Goal: Transaction & Acquisition: Purchase product/service

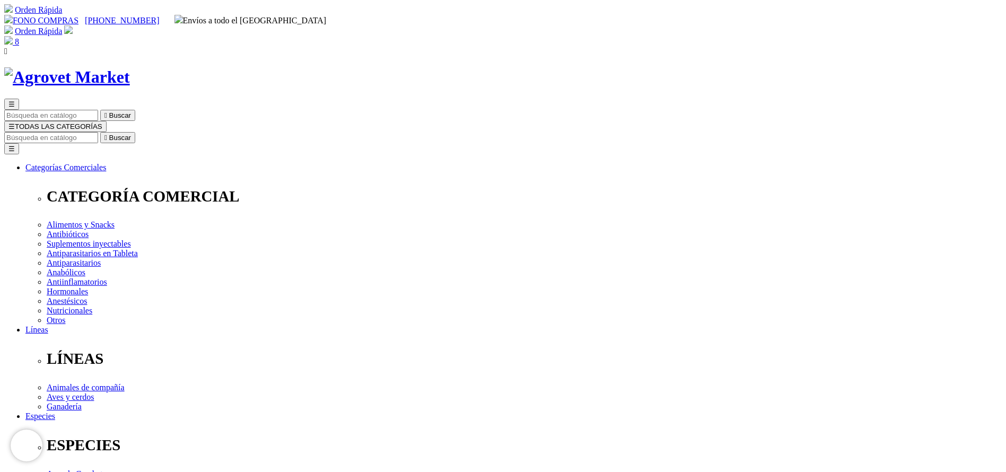
select select "84"
type input "artro"
click at [100, 132] on button " Buscar" at bounding box center [117, 137] width 35 height 11
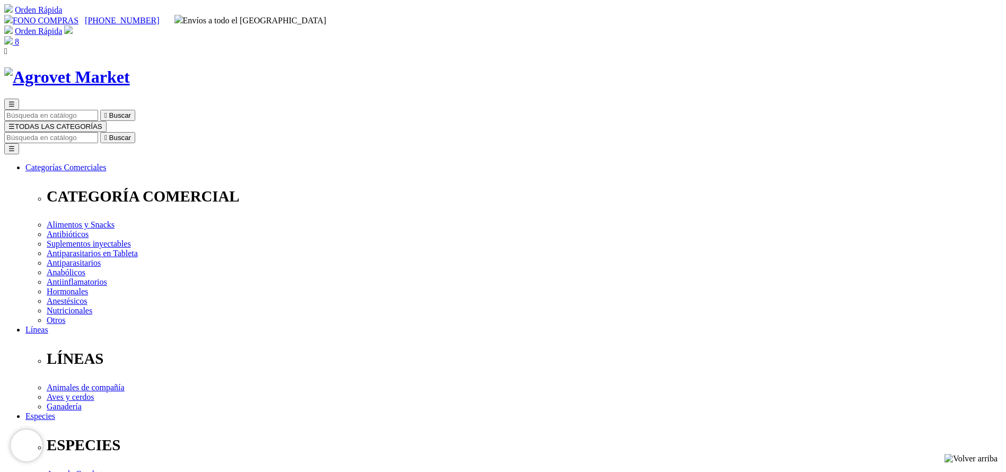
select select "26"
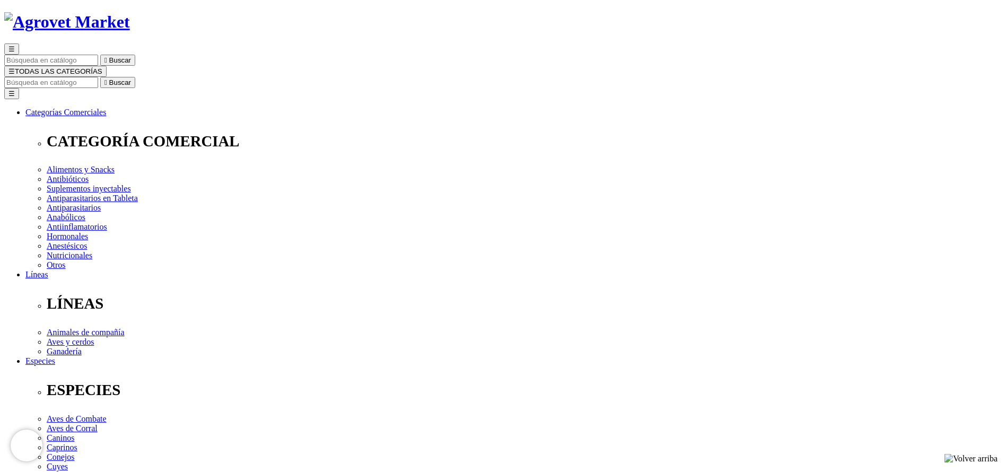
scroll to position [80, 0]
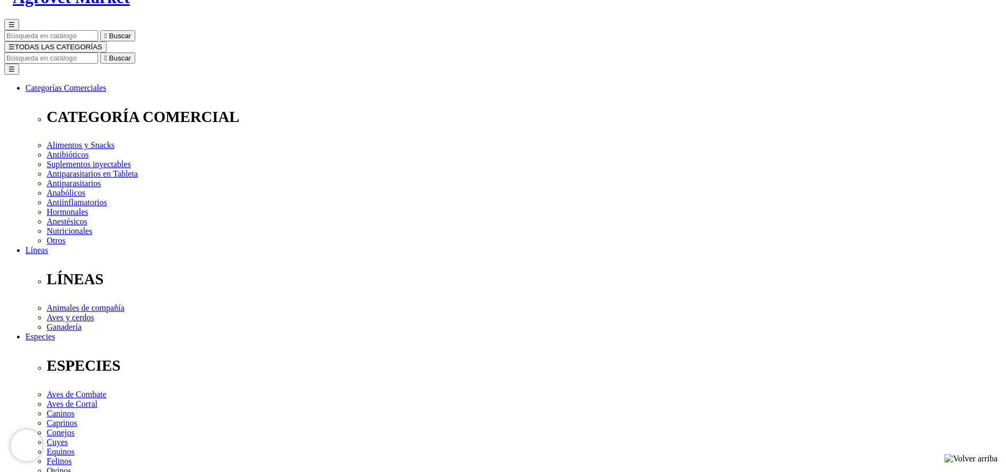
select select "26"
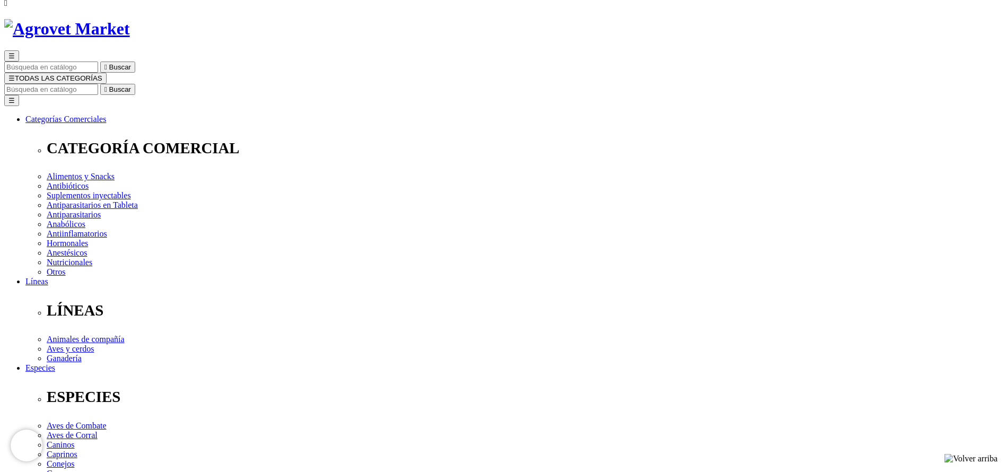
scroll to position [0, 0]
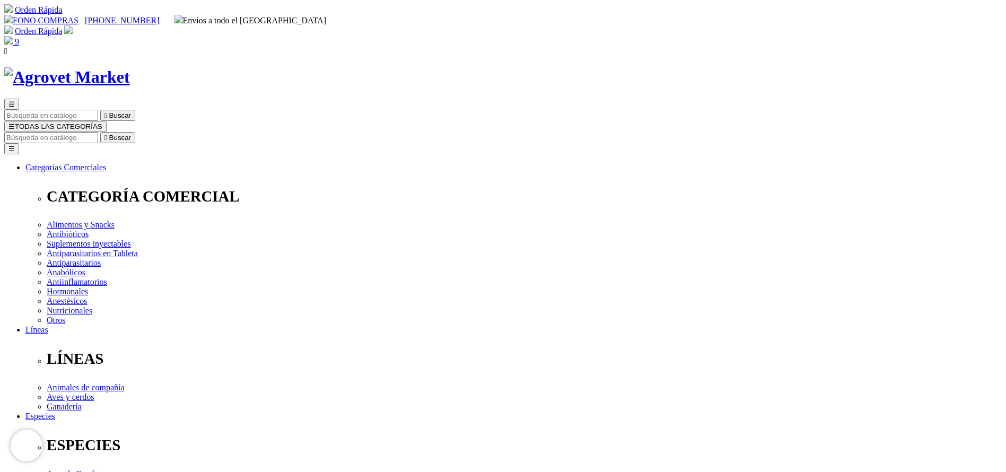
select select "26"
click at [644, 67] on div "☰  Buscar ☰ TODAS LAS CATEGORÍAS  Buscar Toggle navigation ☰ Categorías Comer…" at bounding box center [502, 416] width 997 height 698
click at [98, 132] on input "Buscar" at bounding box center [51, 137] width 94 height 11
type input "facto"
click at [100, 132] on button " Buscar" at bounding box center [117, 137] width 35 height 11
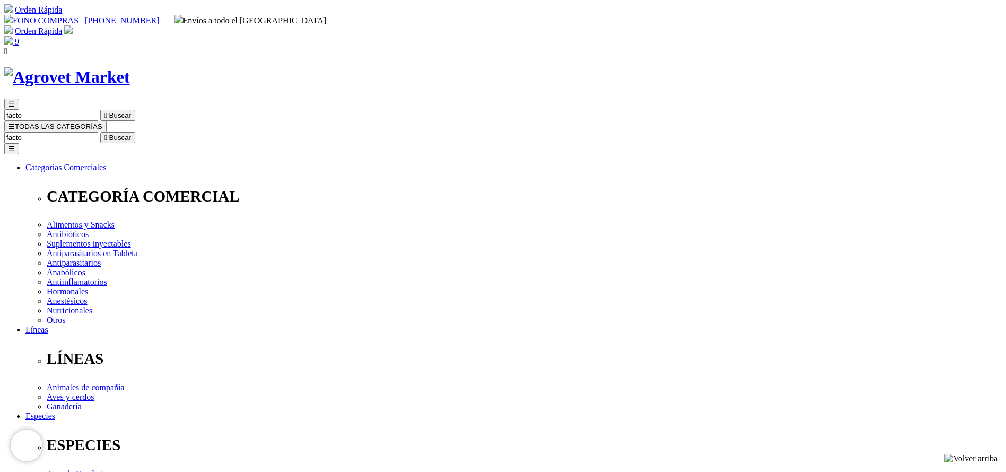
select select "3"
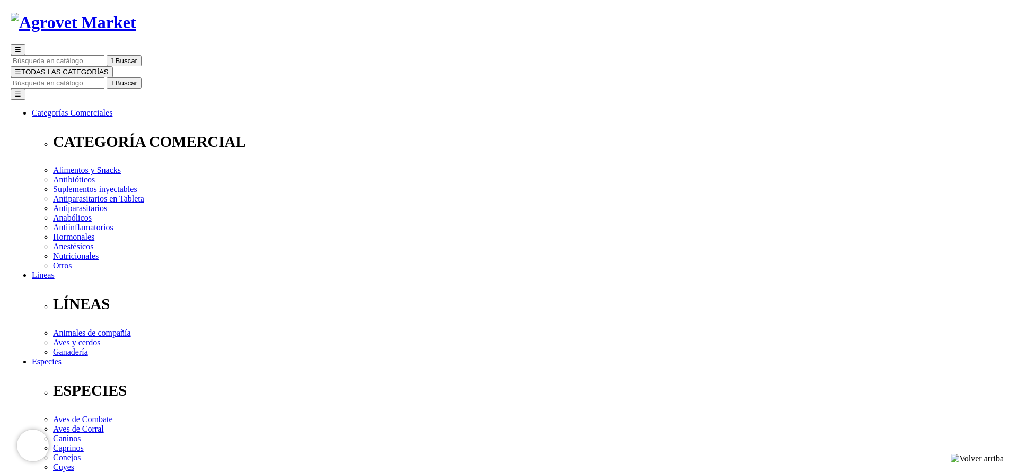
scroll to position [80, 0]
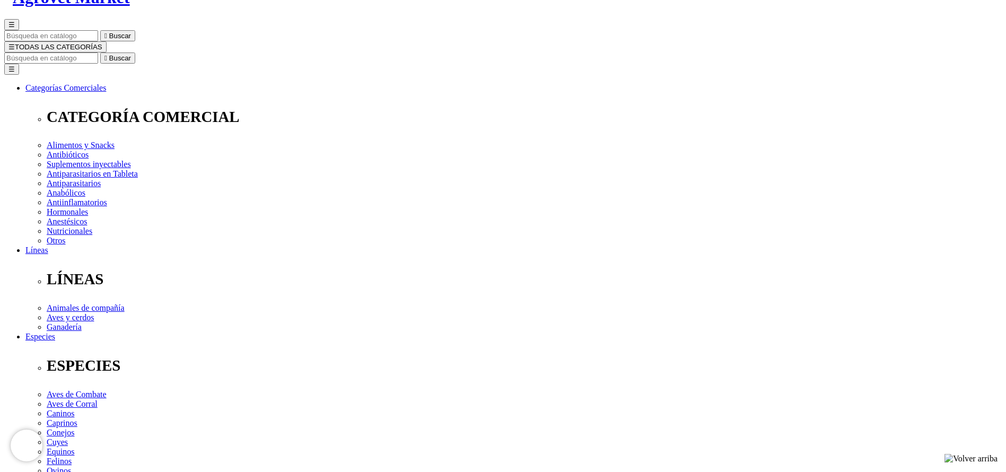
select select "3"
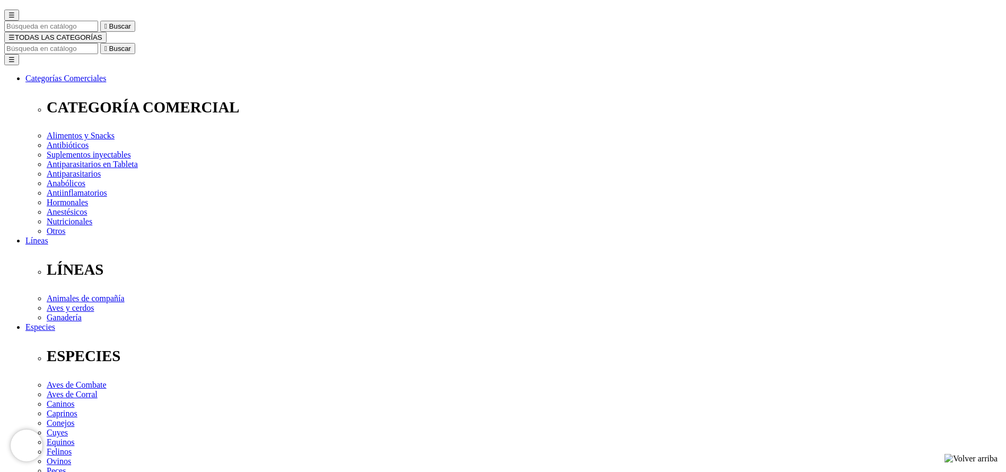
scroll to position [80, 0]
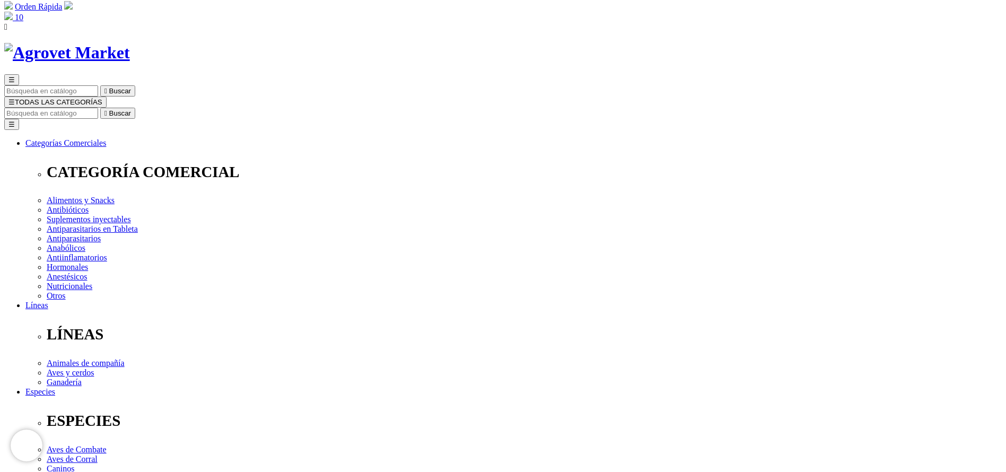
scroll to position [0, 0]
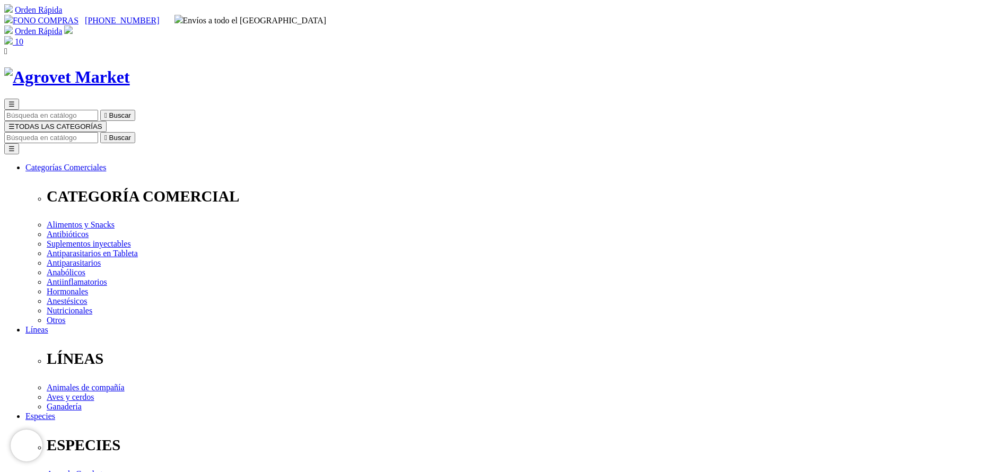
click at [98, 132] on input "Buscar" at bounding box center [51, 137] width 94 height 11
type input "o"
type input "modi"
click at [161, 132] on button " Buscar" at bounding box center [178, 137] width 35 height 11
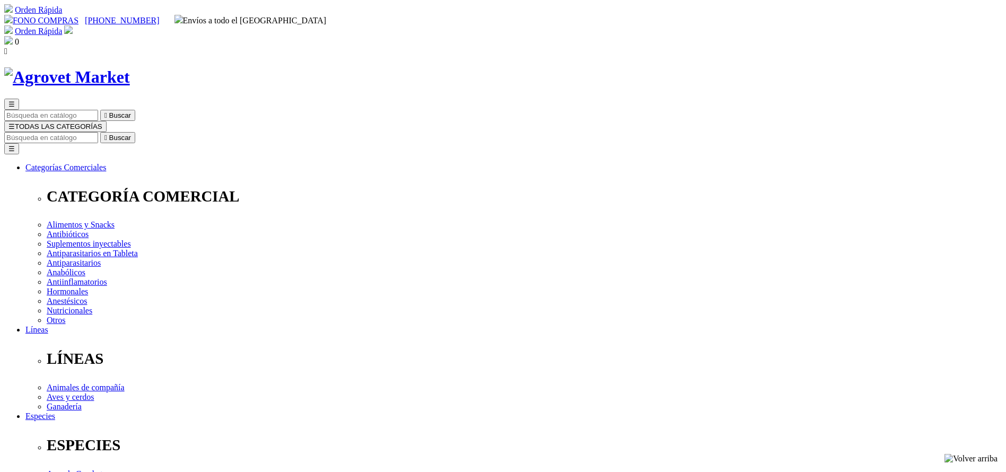
drag, startPoint x: 0, startPoint y: 0, endPoint x: 573, endPoint y: 323, distance: 657.3
select select "5"
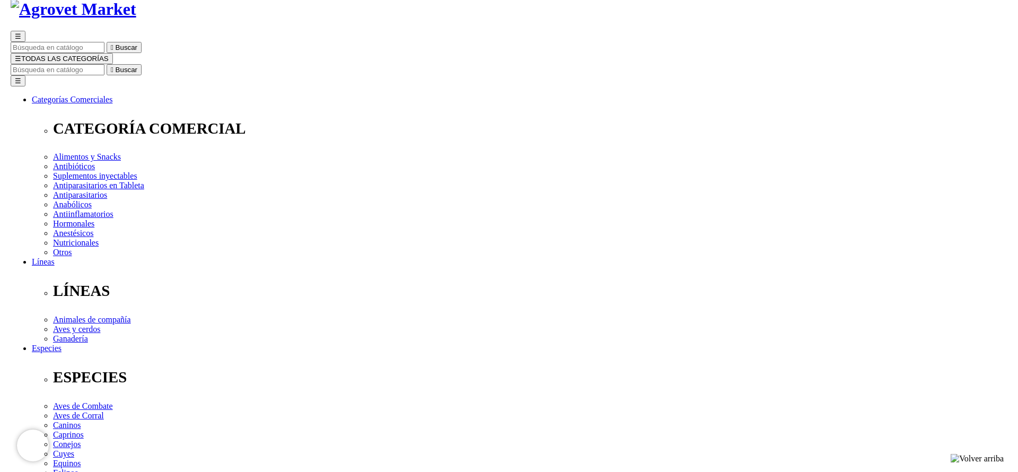
scroll to position [80, 0]
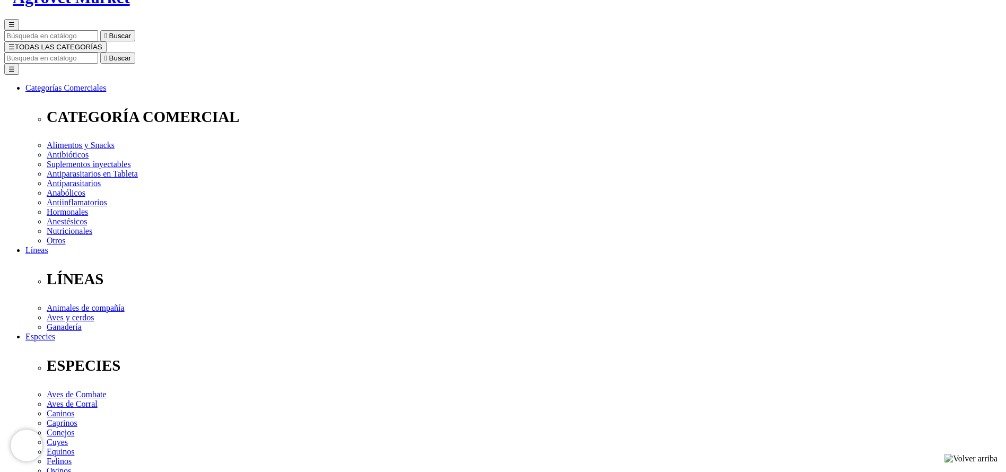
select select "5"
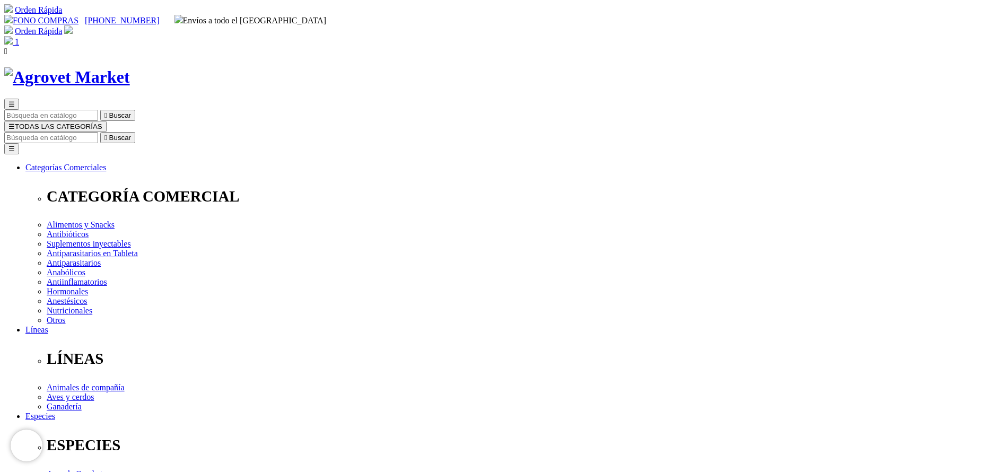
click at [98, 132] on input "Buscar" at bounding box center [51, 137] width 94 height 11
select select "5"
type input "adef"
click at [100, 132] on button " Buscar" at bounding box center [117, 137] width 35 height 11
drag, startPoint x: 527, startPoint y: 344, endPoint x: 528, endPoint y: 327, distance: 16.4
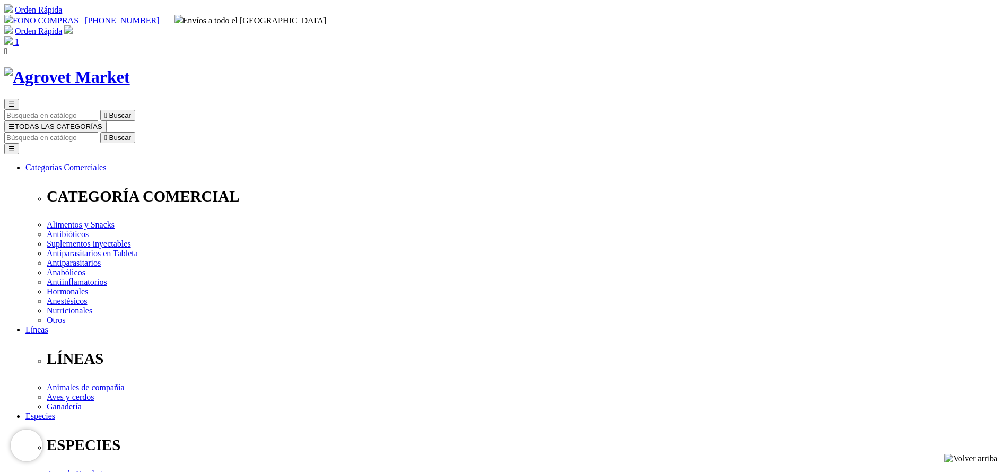
select select "5"
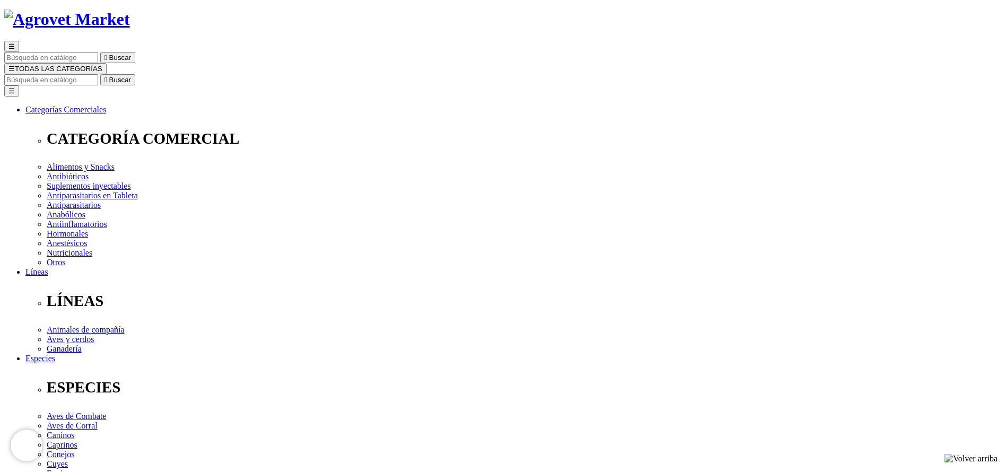
scroll to position [80, 0]
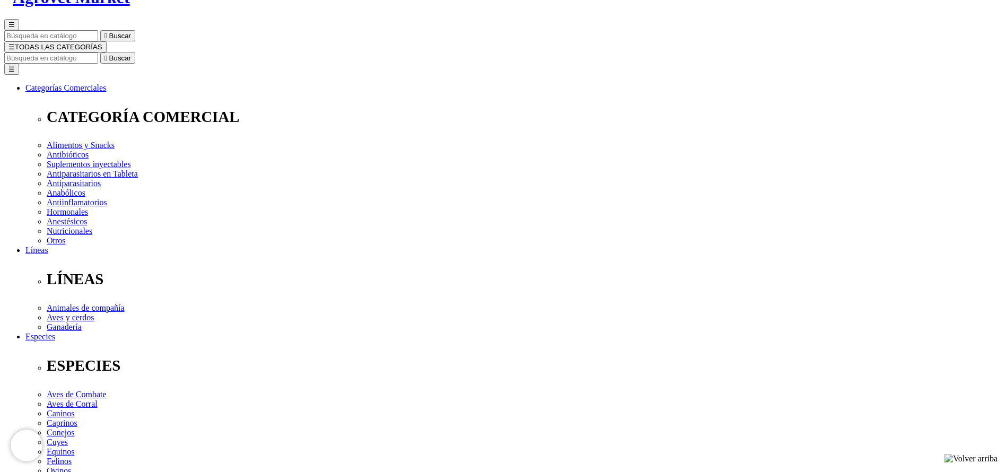
select select "5"
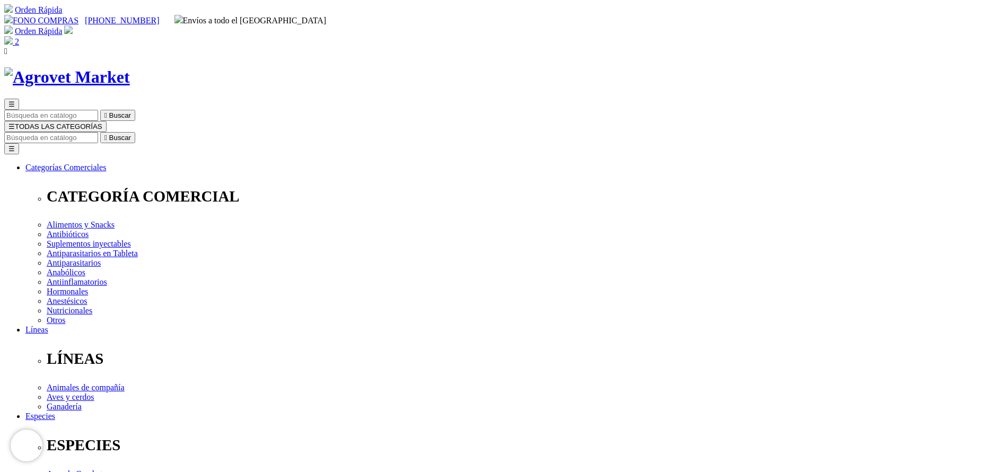
drag, startPoint x: 566, startPoint y: 37, endPoint x: 586, endPoint y: 50, distance: 23.8
click at [569, 99] on div "☰  Buscar ☰ TODAS LAS CATEGORÍAS  Buscar Toggle navigation ☰ Categorías Comer…" at bounding box center [502, 432] width 997 height 666
click at [98, 132] on input "Buscar" at bounding box center [51, 137] width 94 height 11
select select "5"
type input "bovim"
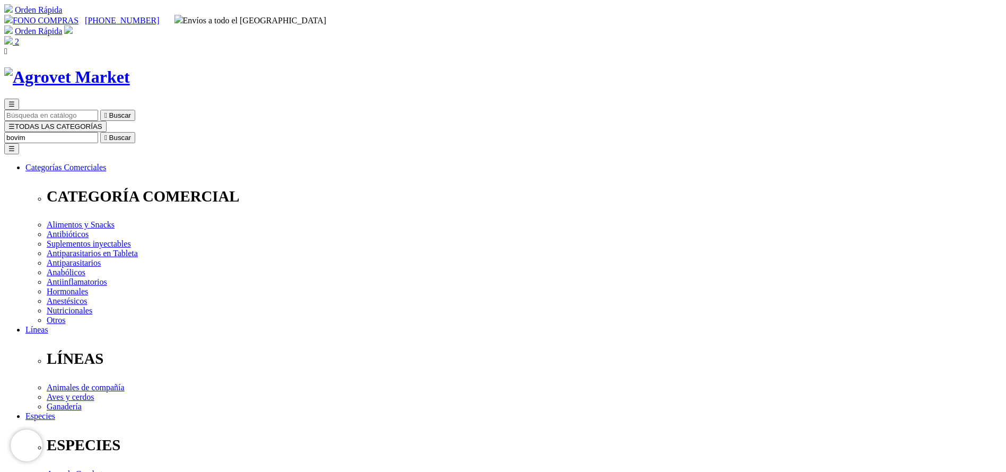
click at [100, 132] on button " Buscar" at bounding box center [117, 137] width 35 height 11
select select "331"
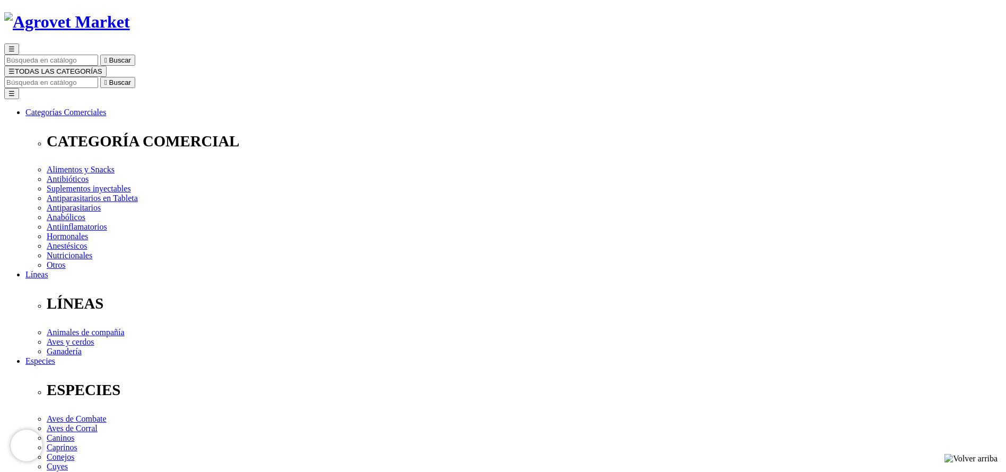
scroll to position [80, 0]
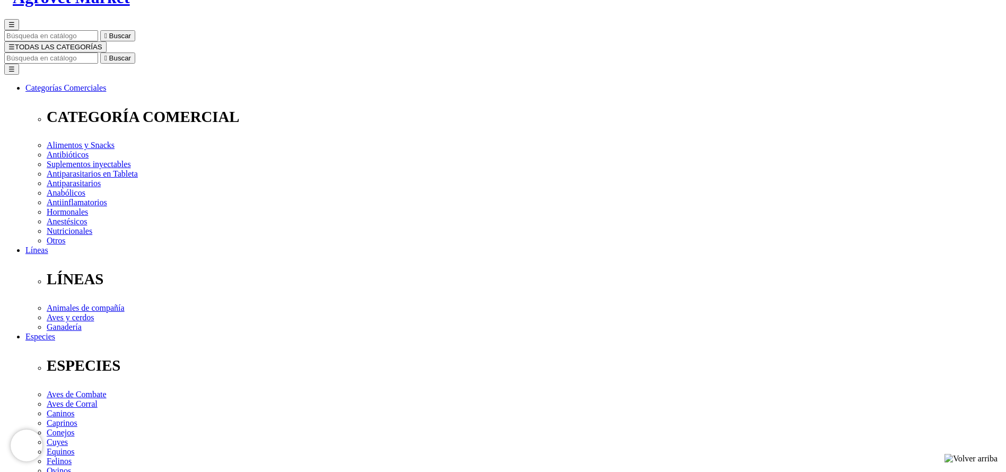
select select "331"
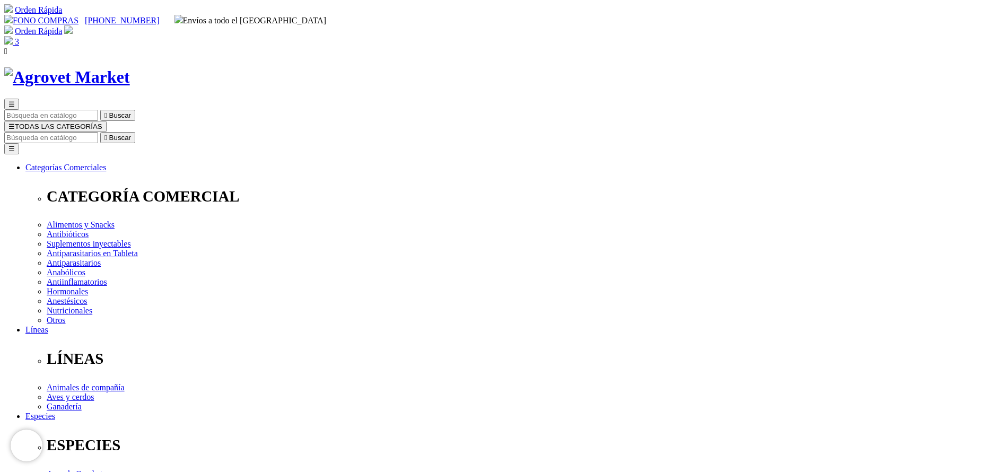
click at [98, 132] on input "Buscar" at bounding box center [51, 137] width 94 height 11
select select "331"
type input "hema"
click at [100, 132] on button " Buscar" at bounding box center [117, 137] width 35 height 11
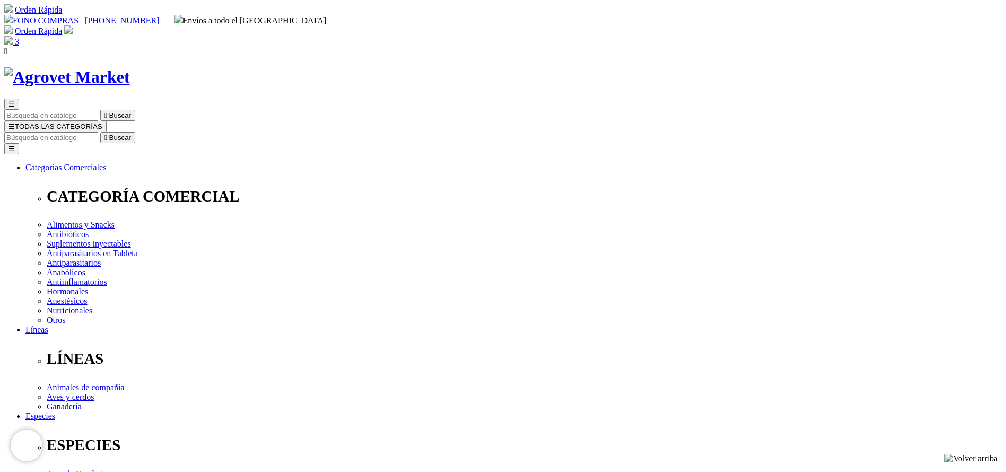
select select "5"
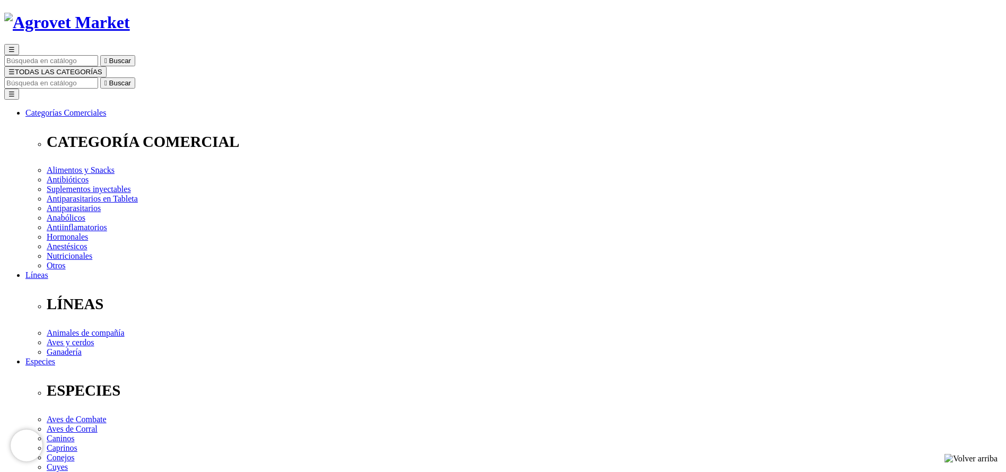
scroll to position [80, 0]
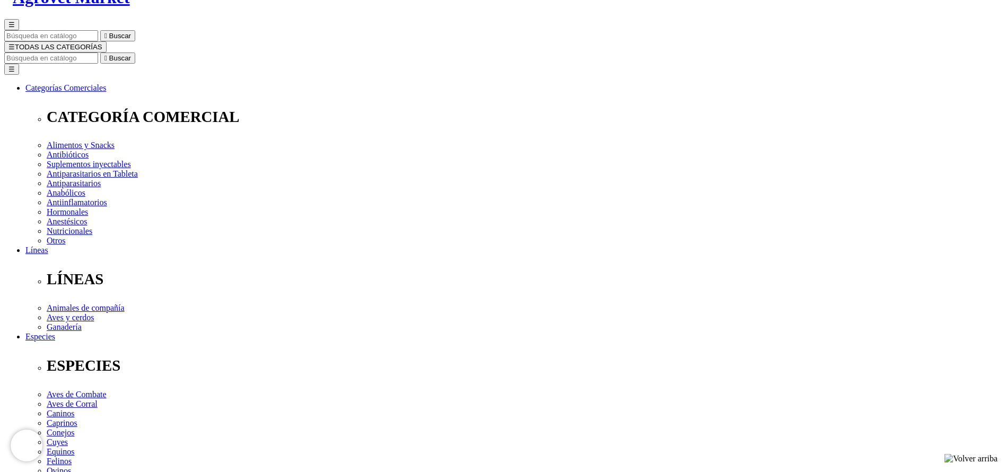
select select "5"
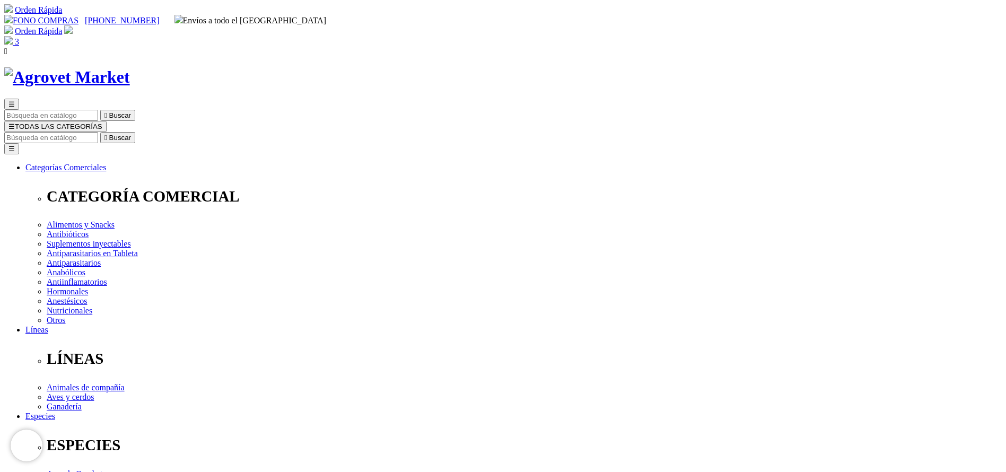
click at [98, 132] on input "Buscar" at bounding box center [51, 137] width 94 height 11
type input "amox"
click at [100, 132] on button " Buscar" at bounding box center [117, 137] width 35 height 11
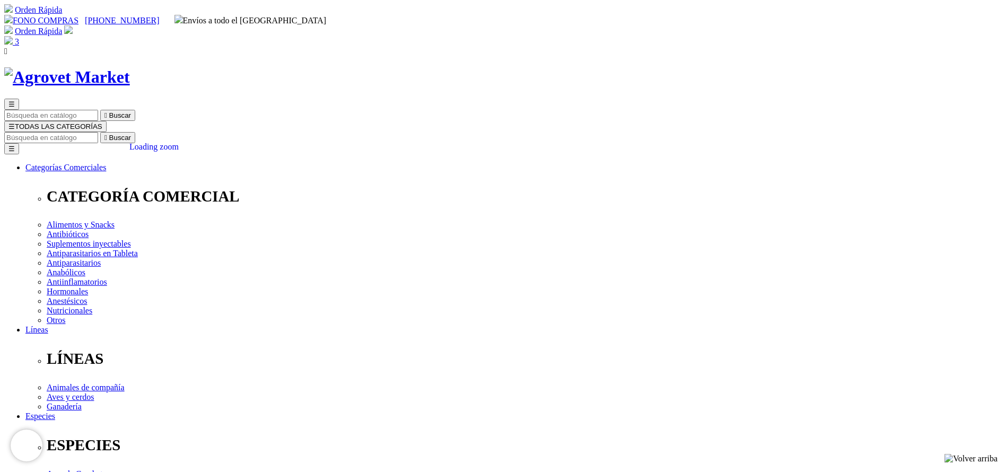
select select "3"
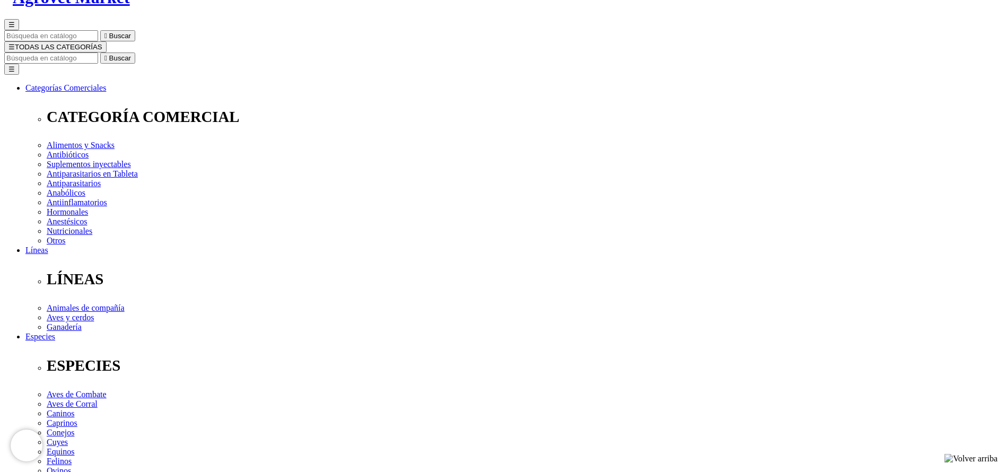
select select "4"
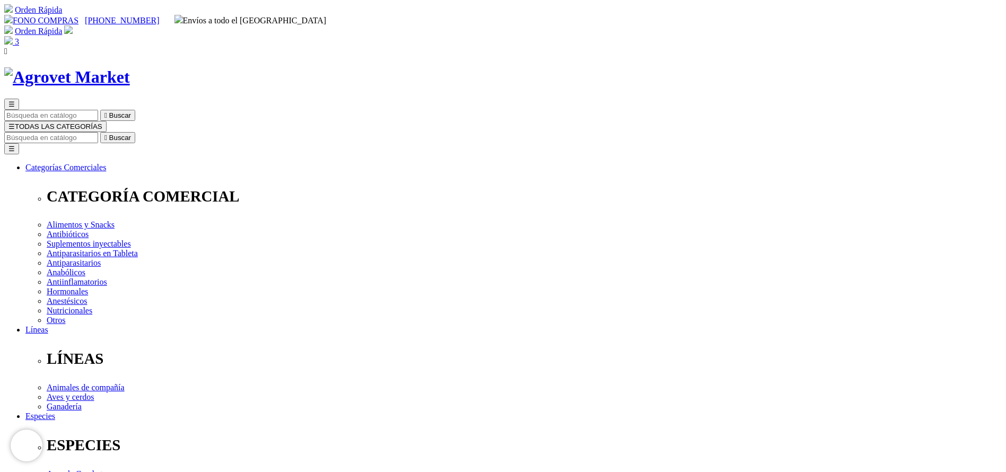
click at [98, 132] on input "Buscar" at bounding box center [51, 137] width 94 height 11
type input "s"
type input "artro"
click at [161, 132] on button " Buscar" at bounding box center [178, 137] width 35 height 11
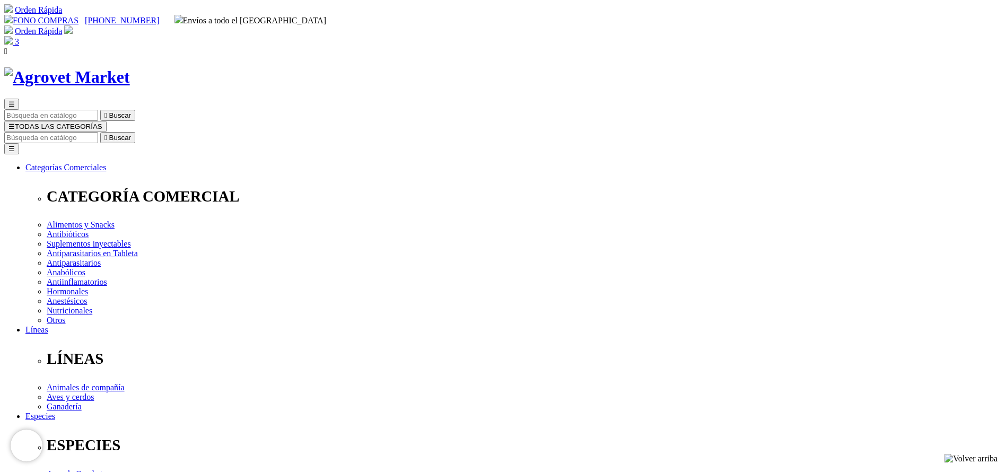
drag, startPoint x: 570, startPoint y: 324, endPoint x: 578, endPoint y: 332, distance: 11.2
select select "26"
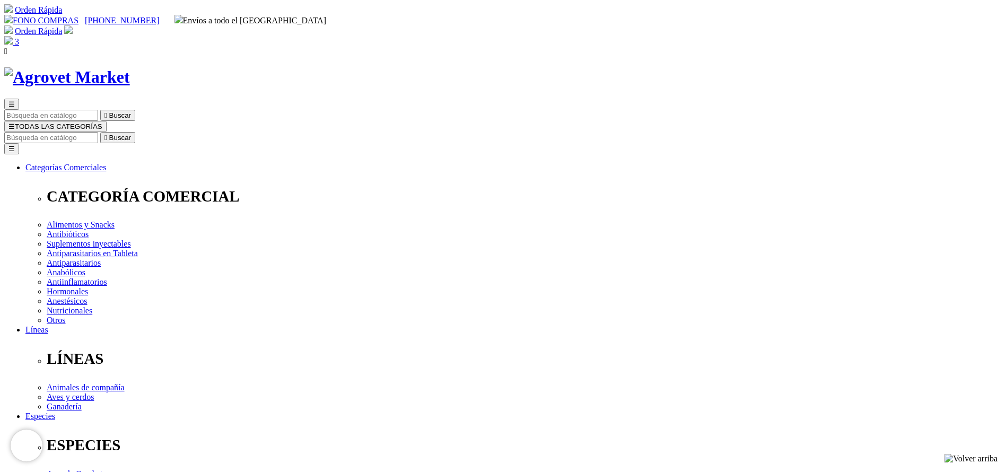
click at [98, 132] on input "Buscar" at bounding box center [51, 137] width 94 height 11
select select "26"
type input "factor"
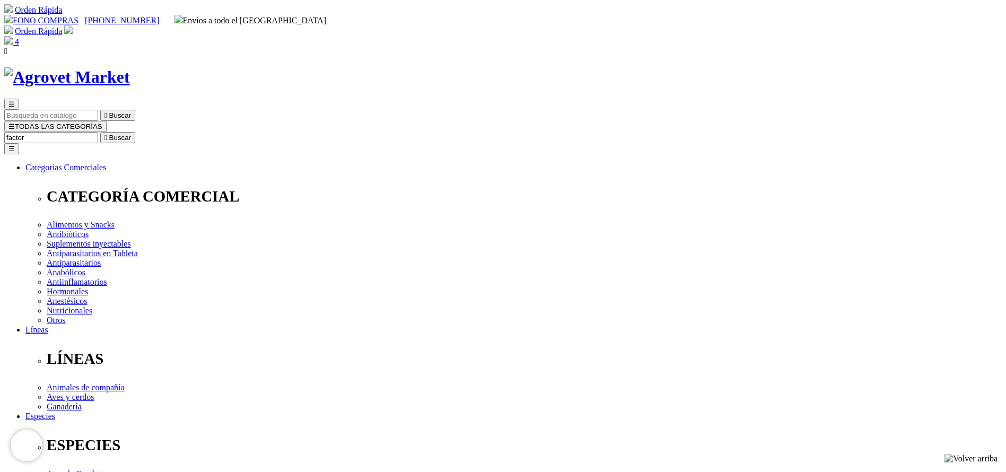
click at [100, 132] on button " Buscar" at bounding box center [117, 137] width 35 height 11
select select "3"
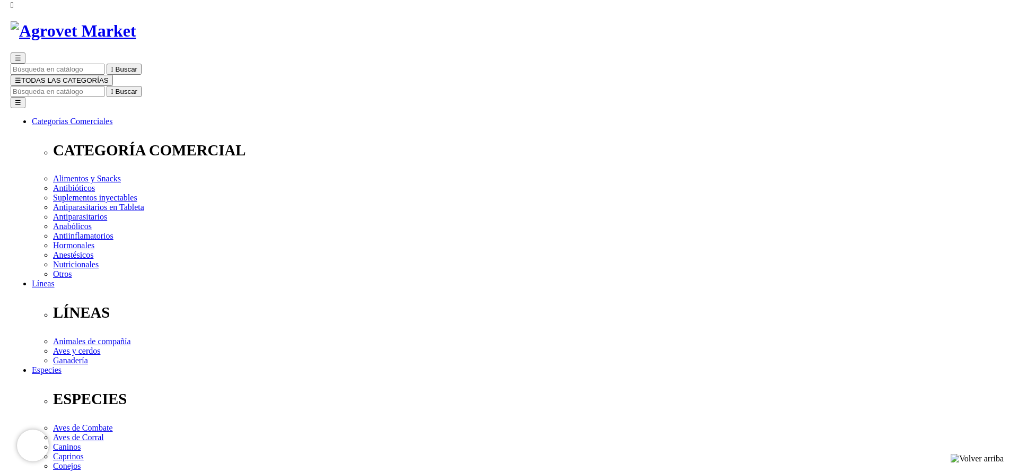
scroll to position [80, 0]
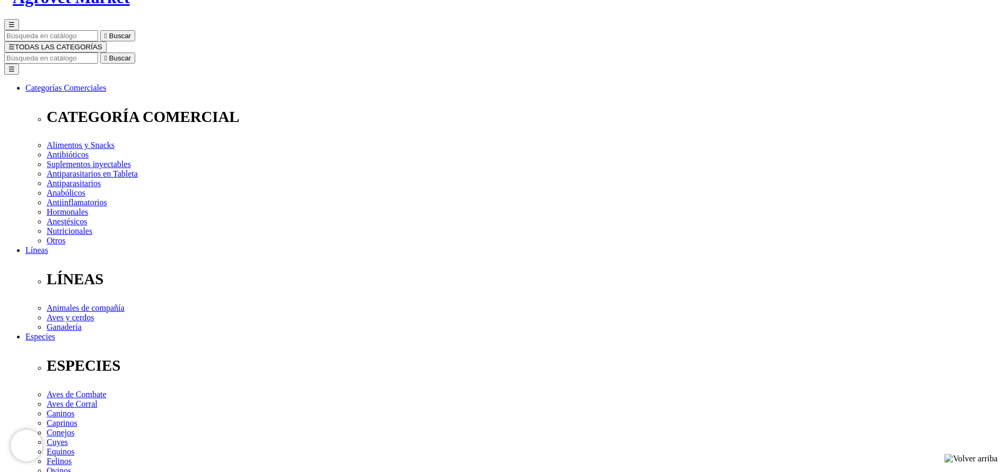
select select "3"
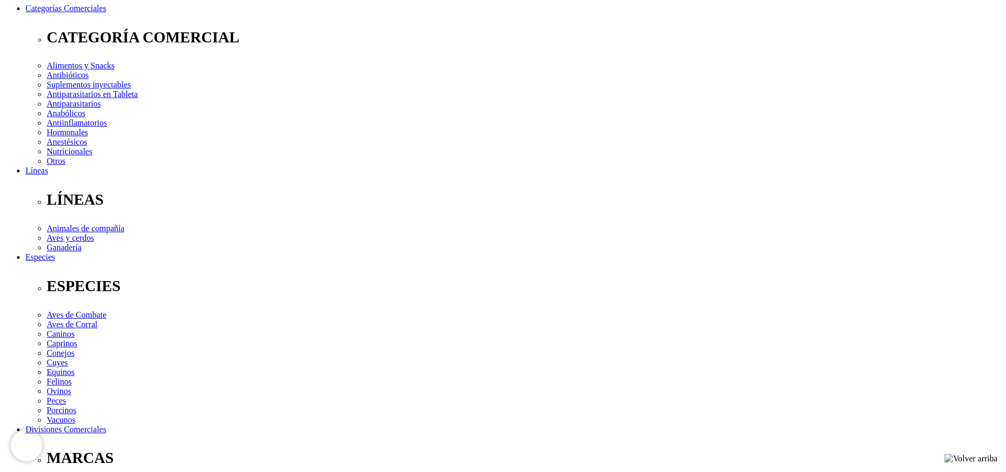
scroll to position [80, 0]
